Goal: Ask a question

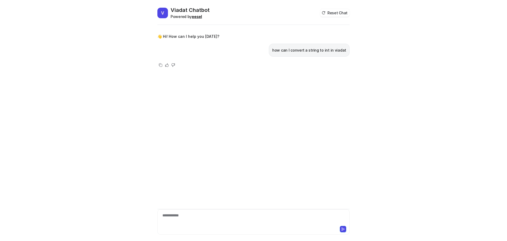
click at [196, 17] on b "eesel" at bounding box center [197, 16] width 10 height 4
click at [160, 65] on icon at bounding box center [161, 65] width 4 height 4
click at [173, 64] on icon at bounding box center [174, 65] width 4 height 4
click at [178, 80] on div "**********" at bounding box center [254, 133] width 192 height 215
click at [338, 13] on button "Reset Chat" at bounding box center [335, 13] width 30 height 8
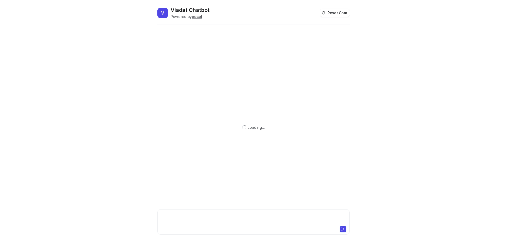
click at [250, 215] on div at bounding box center [254, 218] width 190 height 12
